Goal: Task Accomplishment & Management: Manage account settings

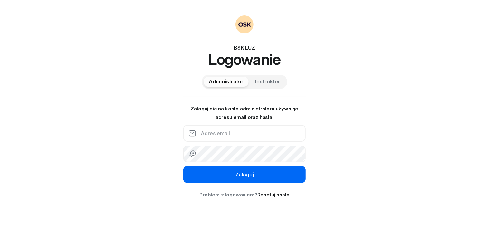
type input "[EMAIL_ADDRESS][DOMAIN_NAME]"
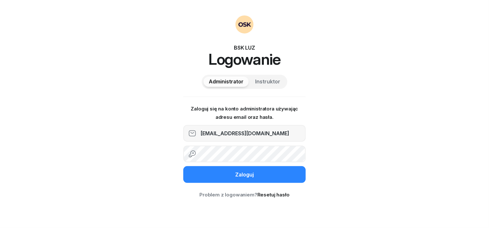
click at [268, 172] on button "Zaloguj" at bounding box center [244, 174] width 122 height 17
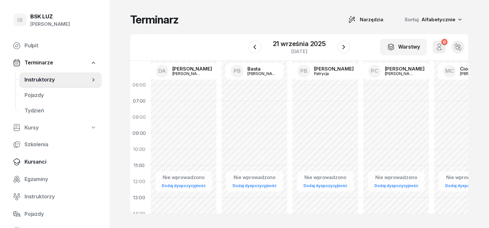
click at [39, 162] on span "Kursanci" at bounding box center [60, 162] width 72 height 8
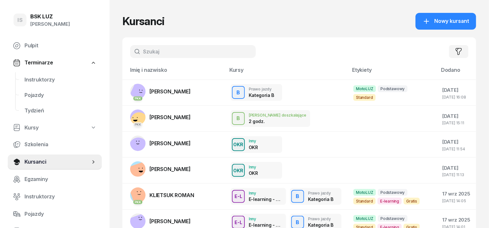
click at [157, 55] on input "text" at bounding box center [193, 51] width 126 height 13
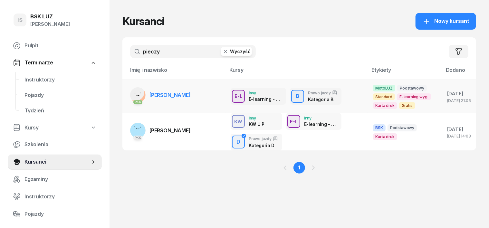
type input "pieczy"
click at [125, 93] on rect at bounding box center [135, 92] width 23 height 23
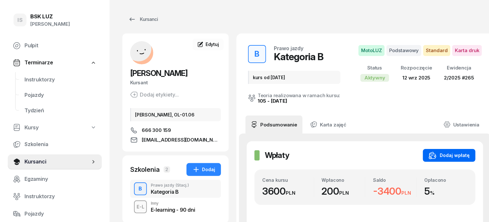
click at [455, 157] on div "Dodaj wpłatę" at bounding box center [449, 156] width 41 height 8
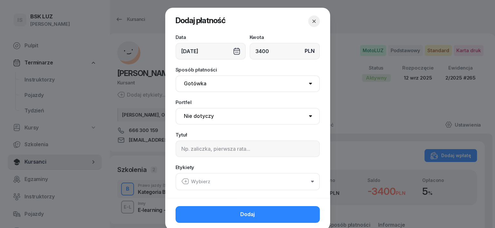
type input "3400"
click at [191, 84] on select "Gotówka Karta Przelew Płatności online BLIK" at bounding box center [248, 83] width 144 height 17
click at [176, 75] on select "Gotówka Karta Przelew Płatności online BLIK" at bounding box center [248, 83] width 144 height 17
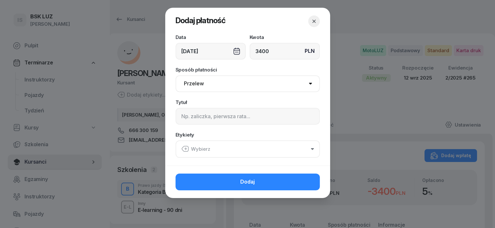
click at [309, 84] on select "Gotówka Karta Przelew Płatności online BLIK" at bounding box center [248, 83] width 144 height 17
select select "cash"
click at [176, 75] on select "Gotówka Karta Przelew Płatności online BLIK" at bounding box center [248, 83] width 144 height 17
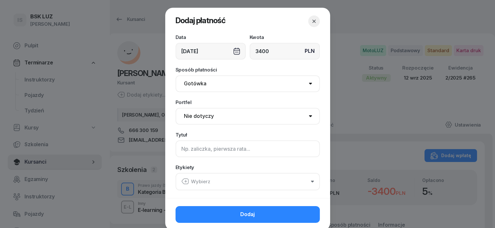
click at [180, 148] on input at bounding box center [248, 148] width 144 height 17
type input "b"
type input "B"
click at [184, 179] on icon "button" at bounding box center [185, 182] width 8 height 8
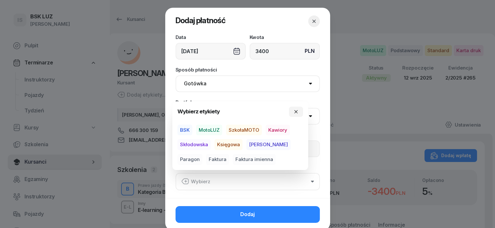
click at [216, 130] on span "MotoLUZ" at bounding box center [209, 130] width 26 height 11
click at [228, 143] on span "Księgowa" at bounding box center [229, 144] width 28 height 11
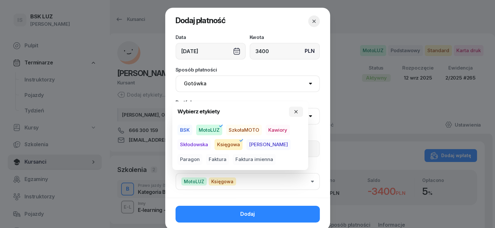
click at [202, 154] on span "Paragon" at bounding box center [190, 159] width 25 height 11
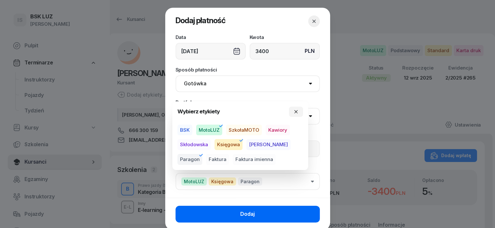
click at [264, 213] on button "Dodaj" at bounding box center [248, 214] width 144 height 17
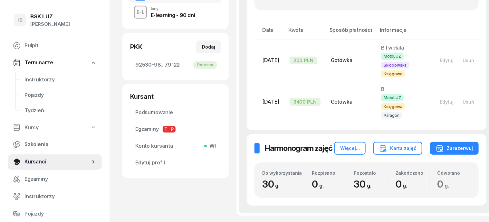
scroll to position [201, 0]
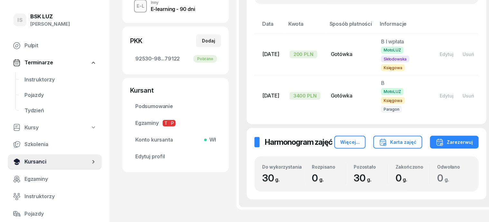
click at [43, 162] on span "Kursanci" at bounding box center [57, 162] width 66 height 8
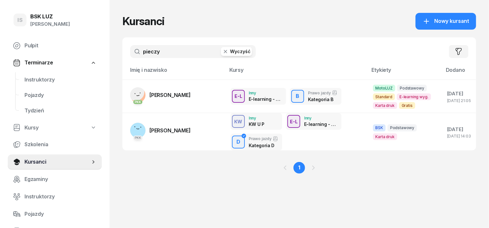
click at [221, 51] on button "Wyczyść" at bounding box center [236, 51] width 31 height 9
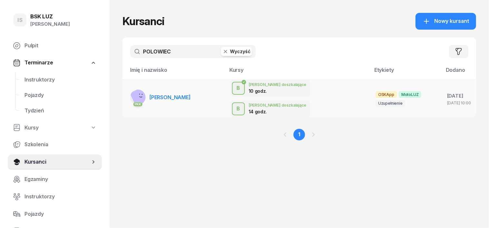
type input "POLOWIEC"
click at [130, 88] on rect at bounding box center [142, 97] width 25 height 25
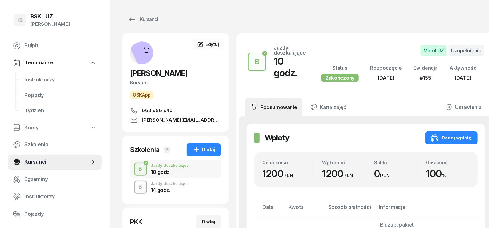
click at [136, 187] on div "B" at bounding box center [140, 187] width 9 height 11
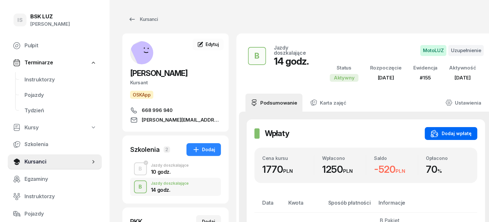
click at [448, 132] on div "Dodaj wpłatę" at bounding box center [451, 134] width 41 height 8
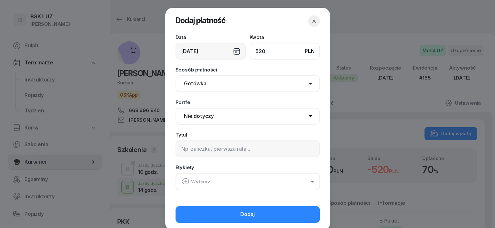
type input "520"
click at [202, 84] on select "Gotówka Karta Przelew Płatności online BLIK" at bounding box center [248, 83] width 144 height 17
select select "transfer"
click at [176, 75] on select "Gotówka Karta Przelew Płatności online BLIK" at bounding box center [248, 83] width 144 height 17
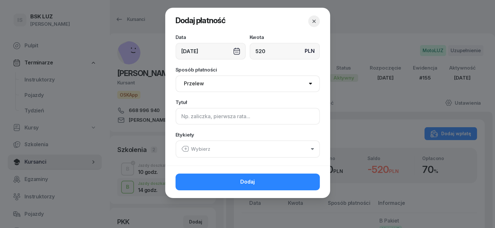
drag, startPoint x: 186, startPoint y: 117, endPoint x: 172, endPoint y: 138, distance: 25.2
click at [186, 118] on input at bounding box center [248, 116] width 144 height 17
type input "B"
click at [185, 149] on icon "button" at bounding box center [185, 149] width 8 height 8
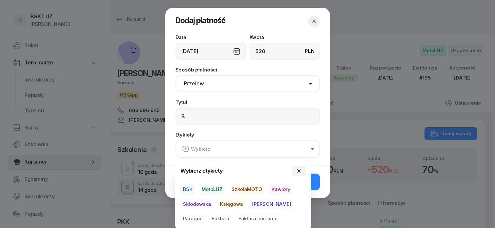
click at [213, 187] on span "MotoLUZ" at bounding box center [212, 189] width 26 height 11
drag, startPoint x: 231, startPoint y: 203, endPoint x: 237, endPoint y: 201, distance: 6.0
click at [234, 201] on span "Księgowa" at bounding box center [231, 203] width 28 height 11
click at [205, 213] on span "Paragon" at bounding box center [192, 218] width 25 height 11
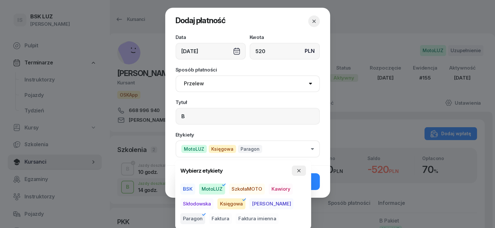
click at [300, 170] on icon "button" at bounding box center [298, 170] width 5 height 5
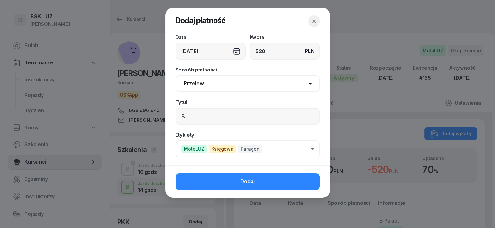
click at [302, 178] on button "Dodaj" at bounding box center [248, 181] width 144 height 17
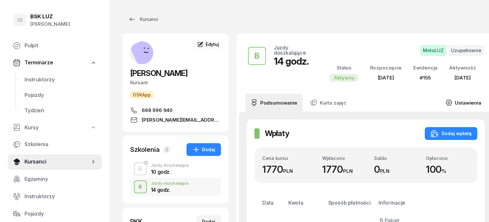
click at [448, 101] on icon at bounding box center [449, 102] width 7 height 7
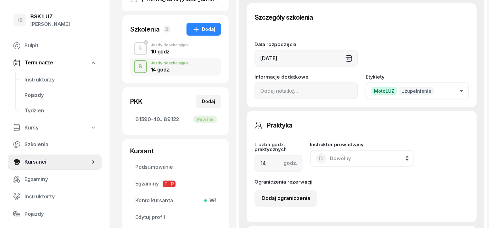
scroll to position [121, 0]
drag, startPoint x: 127, startPoint y: 70, endPoint x: 124, endPoint y: 73, distance: 3.9
click at [130, 73] on div "B Jazdy doszkalające 14 godz." at bounding box center [175, 66] width 91 height 18
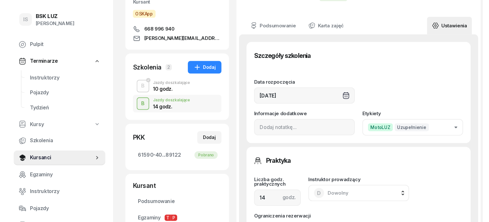
scroll to position [0, 0]
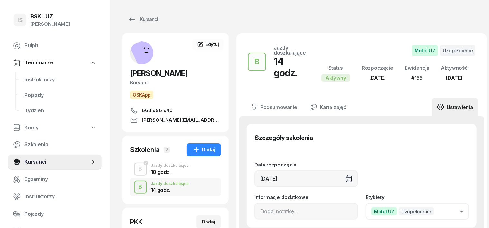
click at [136, 185] on div "B" at bounding box center [140, 187] width 9 height 11
click at [134, 19] on div "Kursanci" at bounding box center [143, 19] width 30 height 8
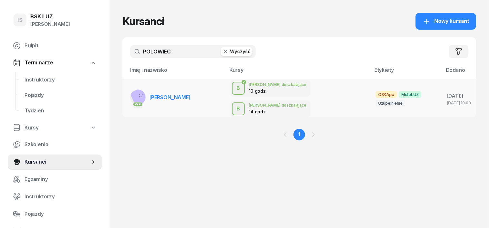
click at [130, 90] on rect at bounding box center [142, 97] width 25 height 25
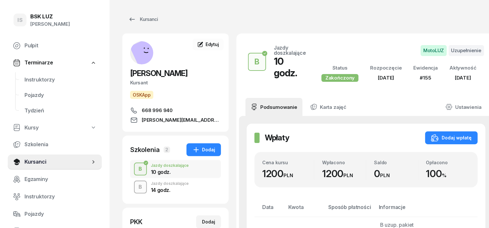
click at [136, 186] on div "B" at bounding box center [140, 187] width 9 height 11
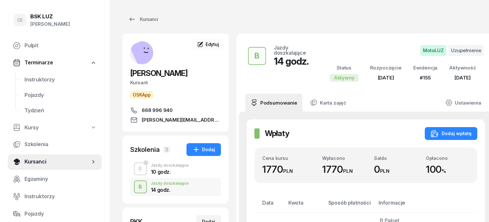
scroll to position [81, 0]
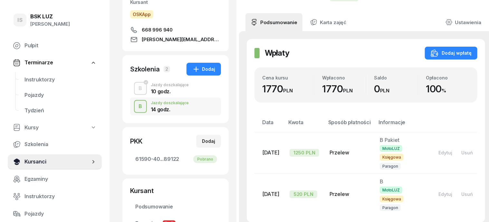
click at [40, 164] on span "Kursanci" at bounding box center [57, 162] width 66 height 8
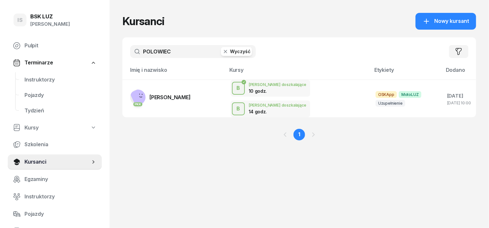
click at [224, 50] on icon "button" at bounding box center [225, 51] width 3 height 3
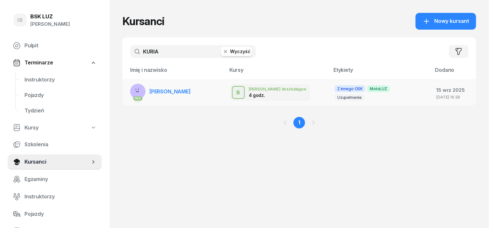
type input "KURIA"
click at [127, 89] on rect at bounding box center [138, 92] width 23 height 23
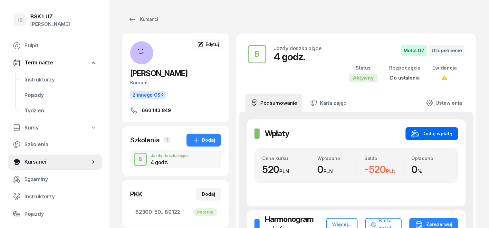
click at [452, 132] on div "Dodaj wpłatę" at bounding box center [431, 134] width 41 height 8
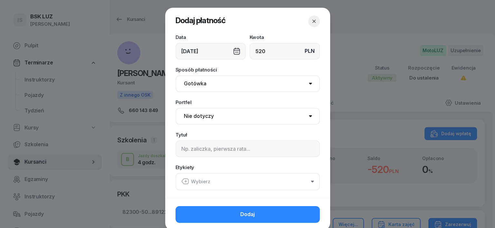
type input "520"
drag, startPoint x: 193, startPoint y: 82, endPoint x: 191, endPoint y: 91, distance: 9.0
click at [193, 82] on select "Gotówka Karta Przelew Płatności online BLIK" at bounding box center [248, 83] width 144 height 17
select select "transfer"
click at [176, 75] on select "Gotówka Karta Przelew Płatności online BLIK" at bounding box center [248, 83] width 144 height 17
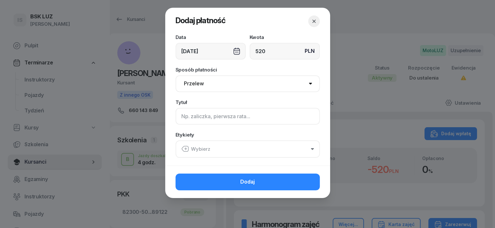
click at [182, 120] on input at bounding box center [248, 116] width 144 height 17
type input "B"
click at [182, 148] on icon "button" at bounding box center [185, 148] width 6 height 5
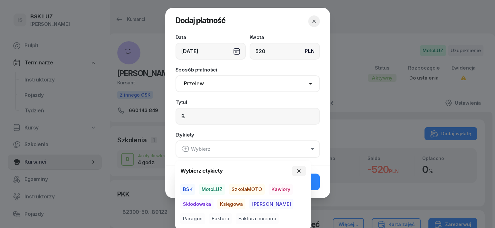
drag, startPoint x: 208, startPoint y: 189, endPoint x: 217, endPoint y: 198, distance: 12.1
click at [209, 192] on span "MotoLUZ" at bounding box center [212, 189] width 26 height 11
drag, startPoint x: 230, startPoint y: 204, endPoint x: 246, endPoint y: 205, distance: 16.2
click at [242, 205] on span "Księgowa" at bounding box center [231, 203] width 28 height 11
click at [205, 213] on span "Paragon" at bounding box center [192, 218] width 25 height 11
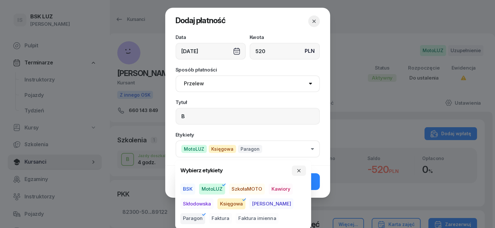
drag, startPoint x: 302, startPoint y: 171, endPoint x: 309, endPoint y: 177, distance: 9.2
click at [304, 173] on button "button" at bounding box center [299, 171] width 14 height 10
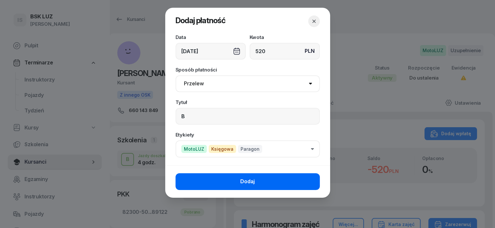
click at [310, 178] on button "Dodaj" at bounding box center [248, 181] width 144 height 17
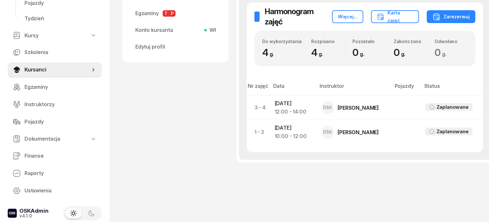
scroll to position [267, 0]
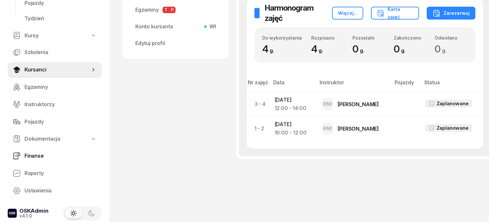
click at [34, 153] on span "Finanse" at bounding box center [60, 156] width 72 height 8
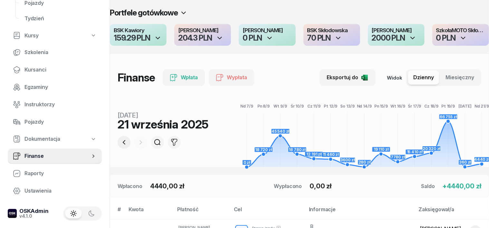
click at [120, 141] on icon "button" at bounding box center [124, 143] width 8 height 8
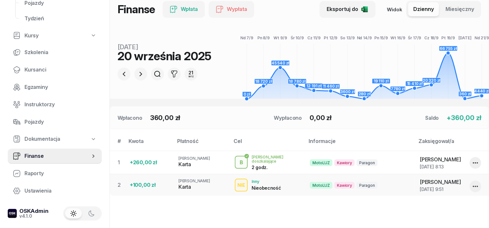
scroll to position [81, 0]
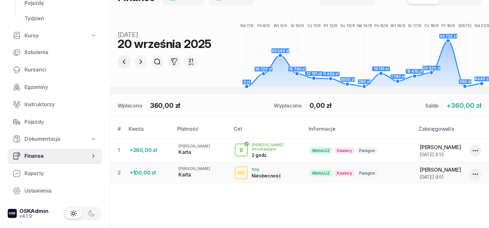
click at [120, 64] on icon "button" at bounding box center [124, 62] width 8 height 8
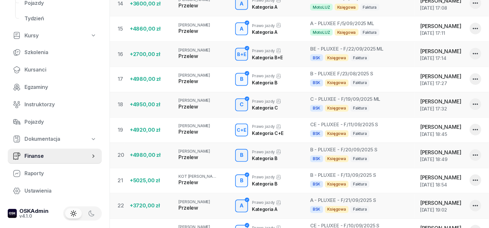
scroll to position [564, 0]
